Goal: Find specific page/section: Locate a particular part of the current website

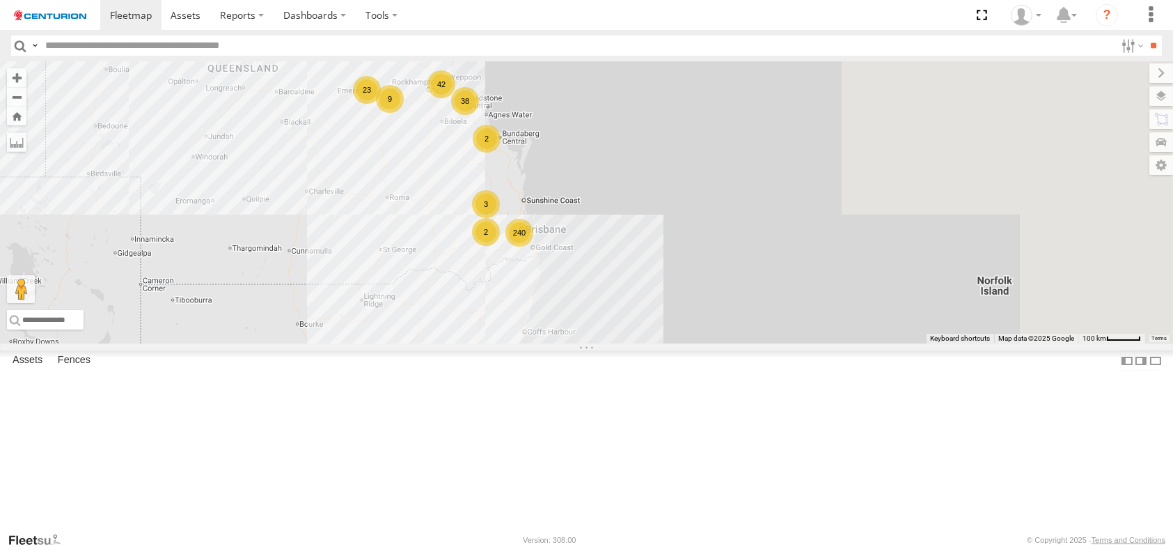
drag, startPoint x: 873, startPoint y: 430, endPoint x: 566, endPoint y: 249, distance: 356.4
click at [560, 249] on div "PM852 F0474 F0403 240 98 53 23 38 5 42 21 3 28 8 9 10 Cage281 2 3 2 PM658 2 D04…" at bounding box center [586, 202] width 1173 height 282
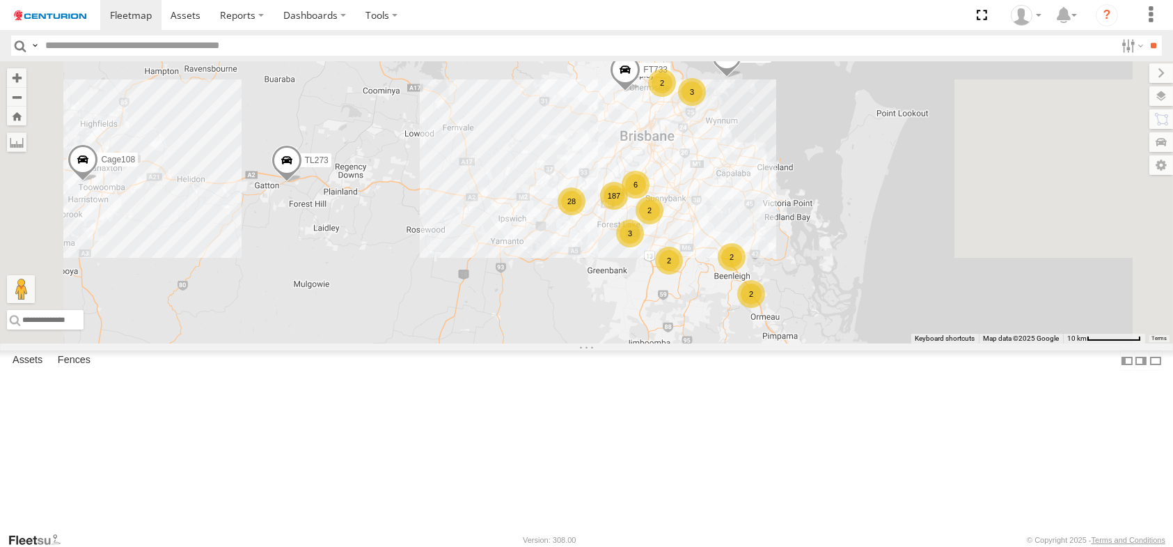
drag, startPoint x: 744, startPoint y: 343, endPoint x: 691, endPoint y: 296, distance: 70.5
click at [691, 296] on div "PM852 F0474 F0403 Cage281 PM658 D0473 D0457 Cage234 Cage101 Cage169 MV277 Cage1…" at bounding box center [586, 202] width 1173 height 282
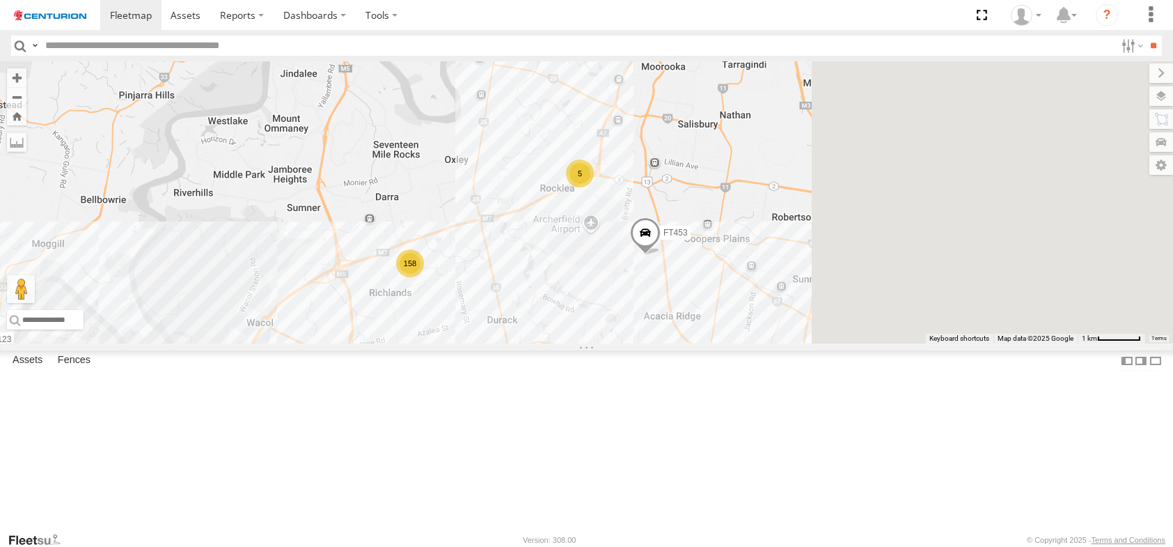
drag, startPoint x: 860, startPoint y: 382, endPoint x: 504, endPoint y: 180, distance: 408.7
click at [504, 180] on div "PM852 F0474 F0403 Cage281 PM658 D0473 D0457 Cage234 Cage101 Cage169 MV277 Cage1…" at bounding box center [586, 202] width 1173 height 282
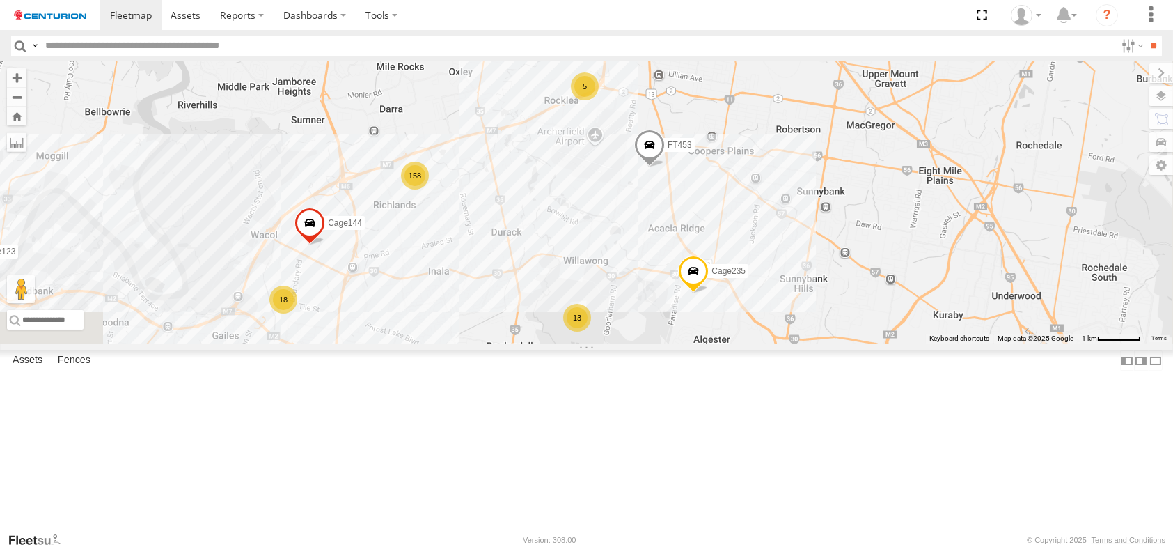
drag, startPoint x: 647, startPoint y: 425, endPoint x: 674, endPoint y: 314, distance: 113.8
click at [674, 314] on div "PM852 F0474 F0403 Cage281 PM658 D0473 D0457 Cage234 Cage101 Cage169 MV277 Cage1…" at bounding box center [586, 202] width 1173 height 282
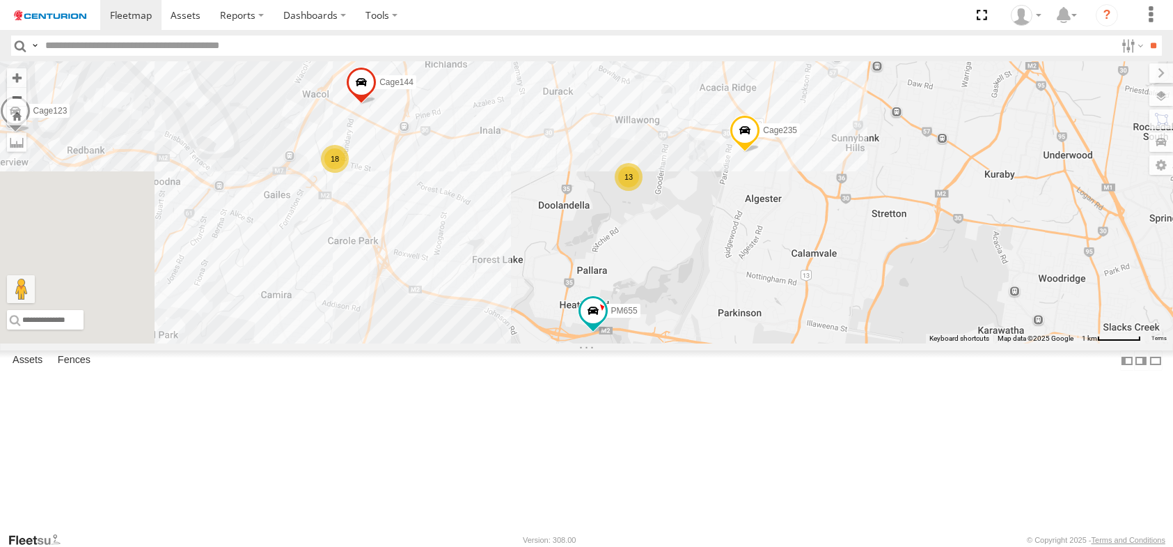
drag, startPoint x: 633, startPoint y: 387, endPoint x: 676, endPoint y: 272, distance: 123.4
click at [676, 272] on div "PM852 F0474 F0403 Cage281 PM658 D0473 D0457 Cage234 Cage101 Cage169 MV277 Cage1…" at bounding box center [586, 202] width 1173 height 282
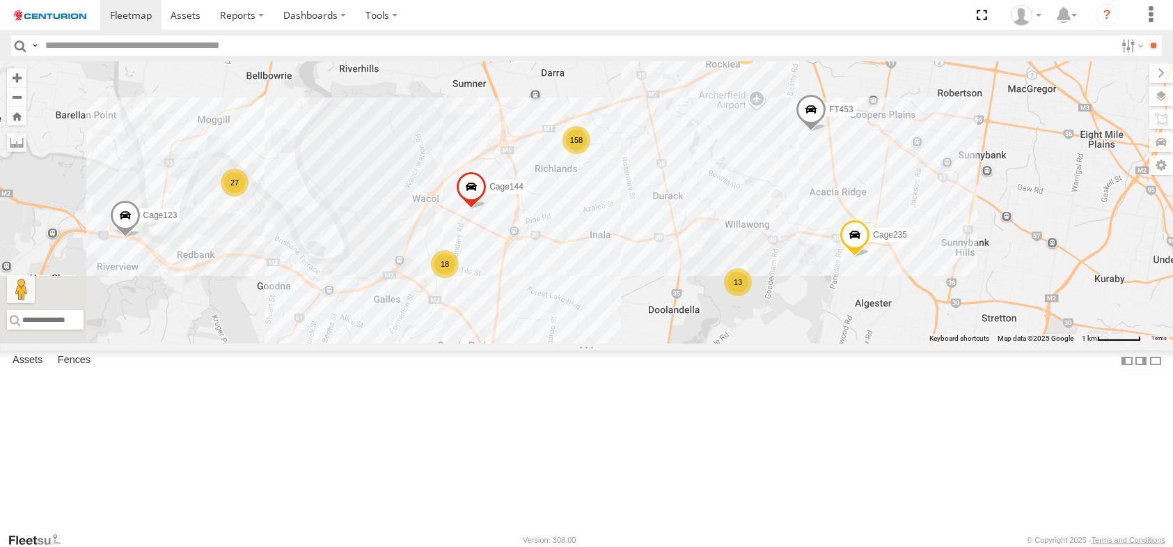
drag, startPoint x: 682, startPoint y: 274, endPoint x: 757, endPoint y: 459, distance: 199.9
click at [757, 343] on div "PM852 F0474 F0403 Cage281 PM658 D0473 D0457 Cage234 Cage101 Cage169 MV277 Cage1…" at bounding box center [586, 202] width 1173 height 282
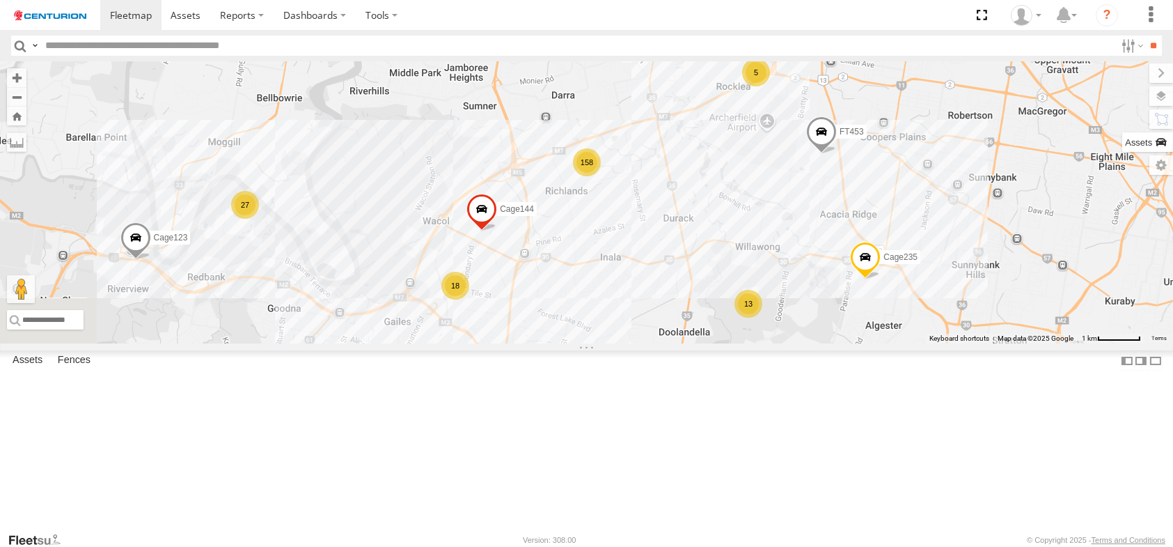
click at [1157, 141] on label at bounding box center [1147, 141] width 51 height 19
click at [0, 0] on input "text" at bounding box center [0, 0] width 0 height 0
type input "*****"
click at [0, 0] on div "Branch [GEOGRAPHIC_DATA] - LH" at bounding box center [0, 0] width 0 height 0
